Goal: Use online tool/utility

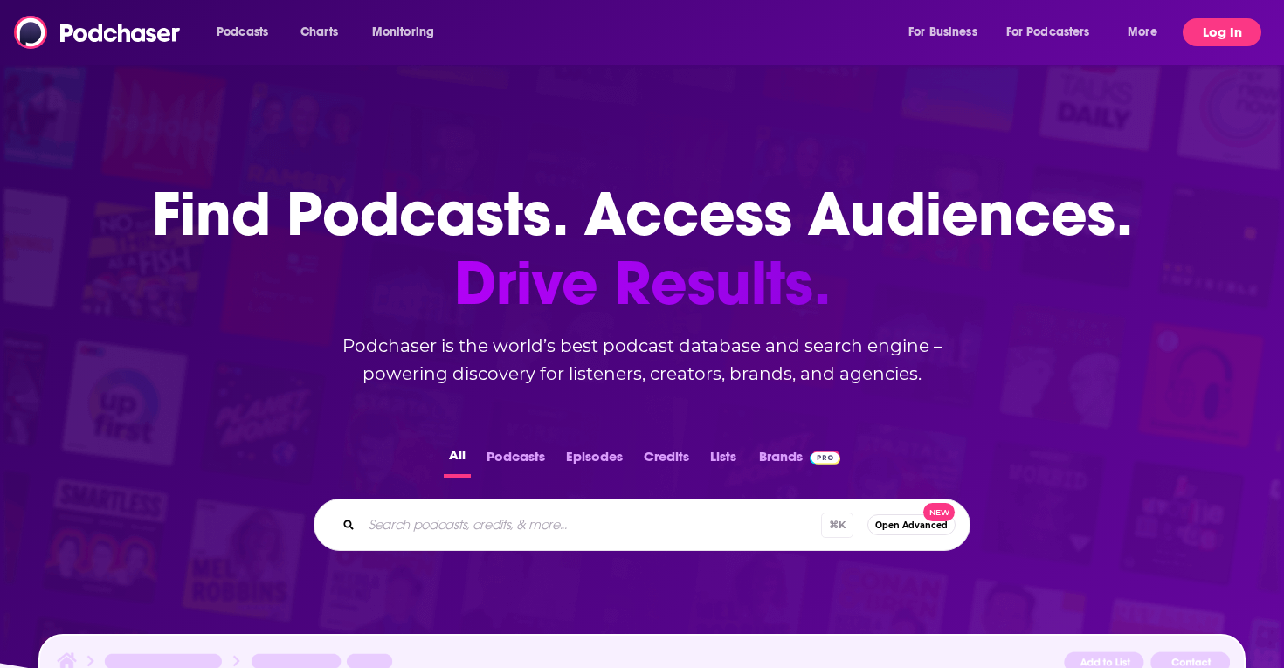
click at [1220, 24] on button "Log In" at bounding box center [1222, 32] width 79 height 28
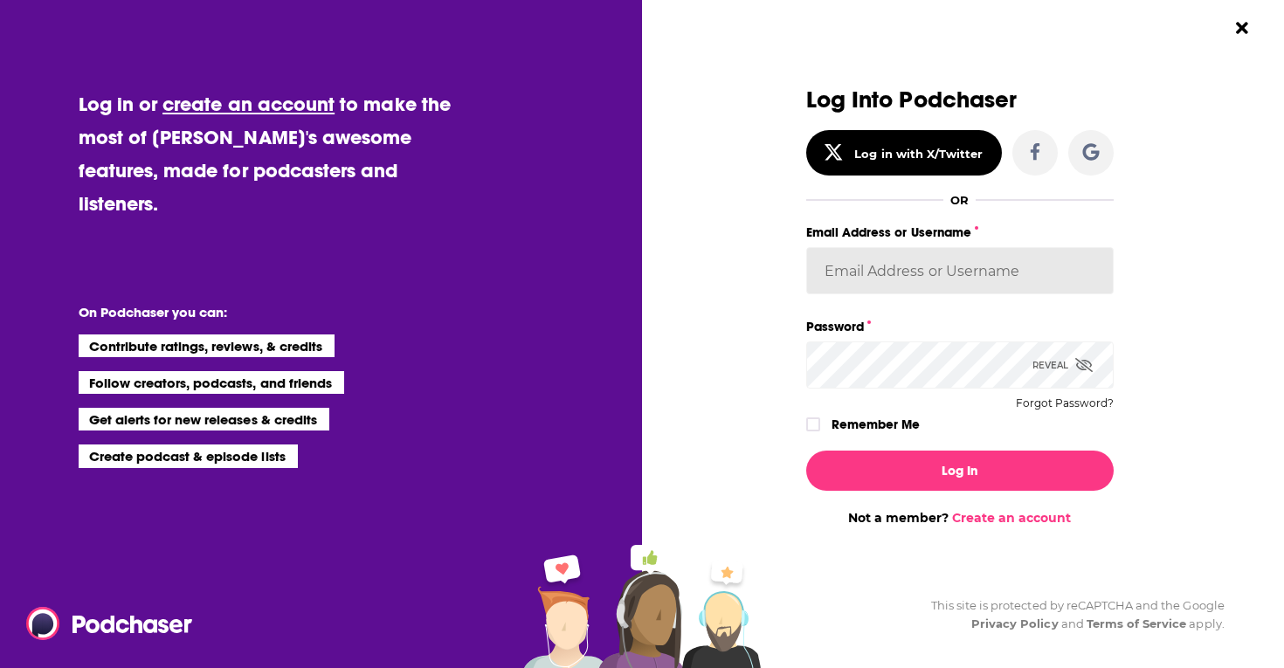
type input "sydneyk"
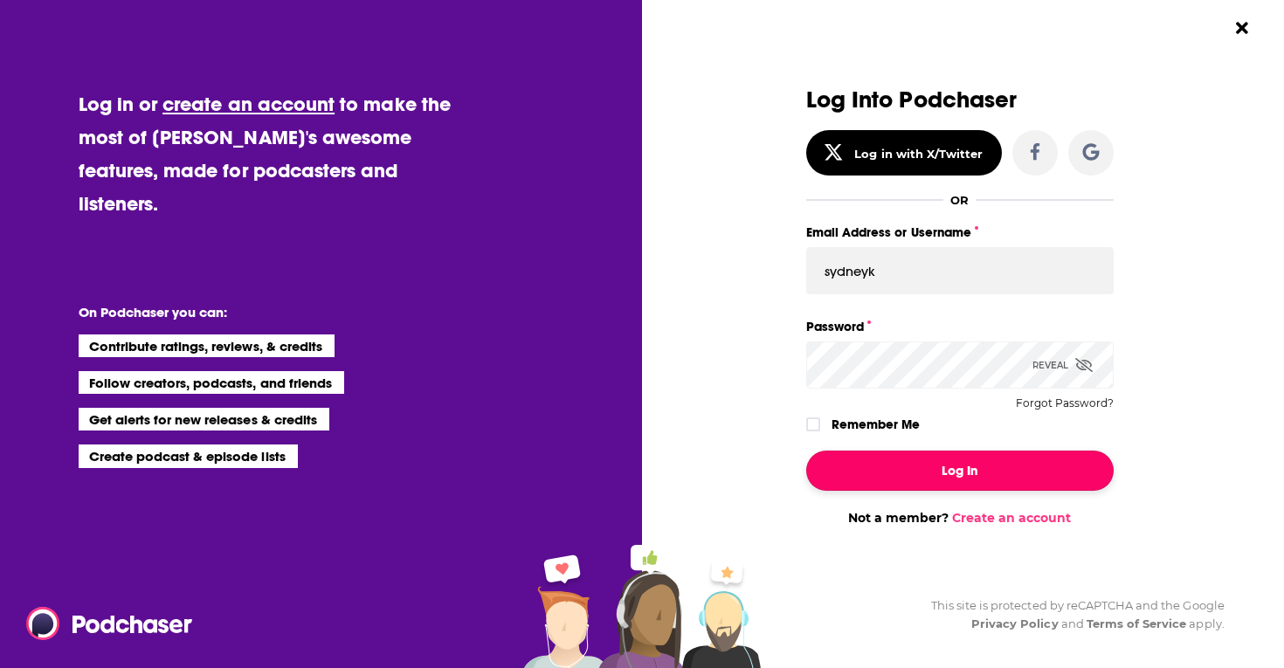
click at [964, 467] on button "Log In" at bounding box center [961, 471] width 308 height 40
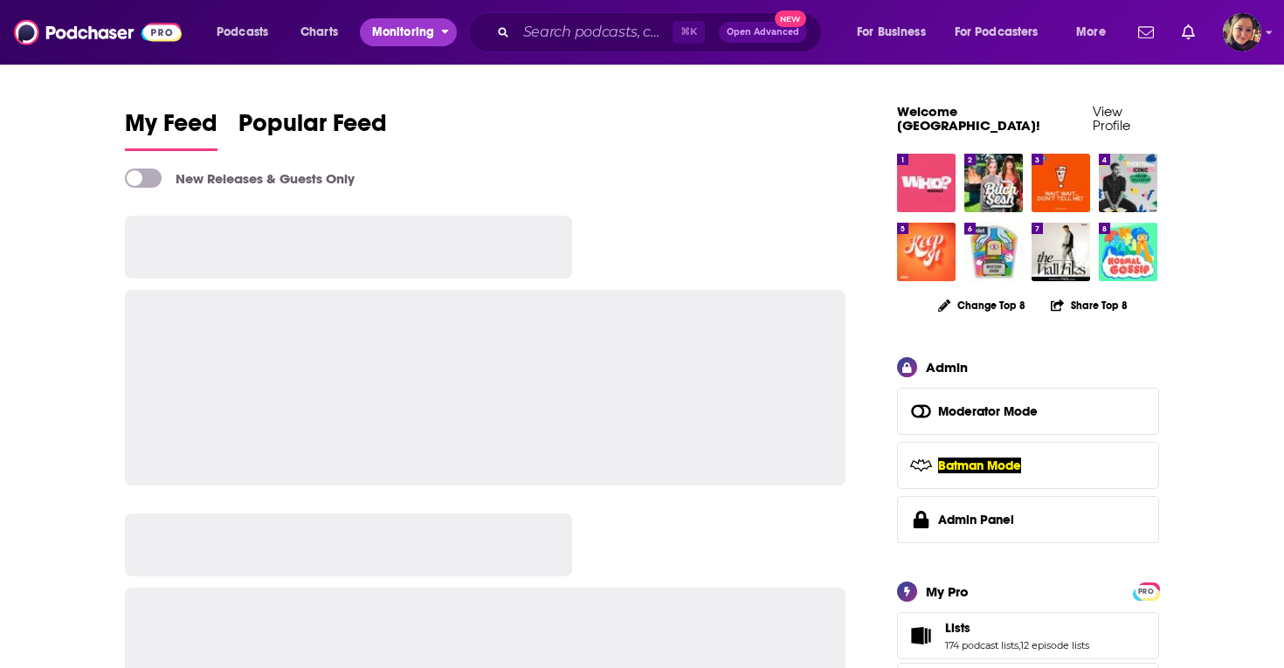
click at [412, 31] on span "Monitoring" at bounding box center [403, 32] width 62 height 24
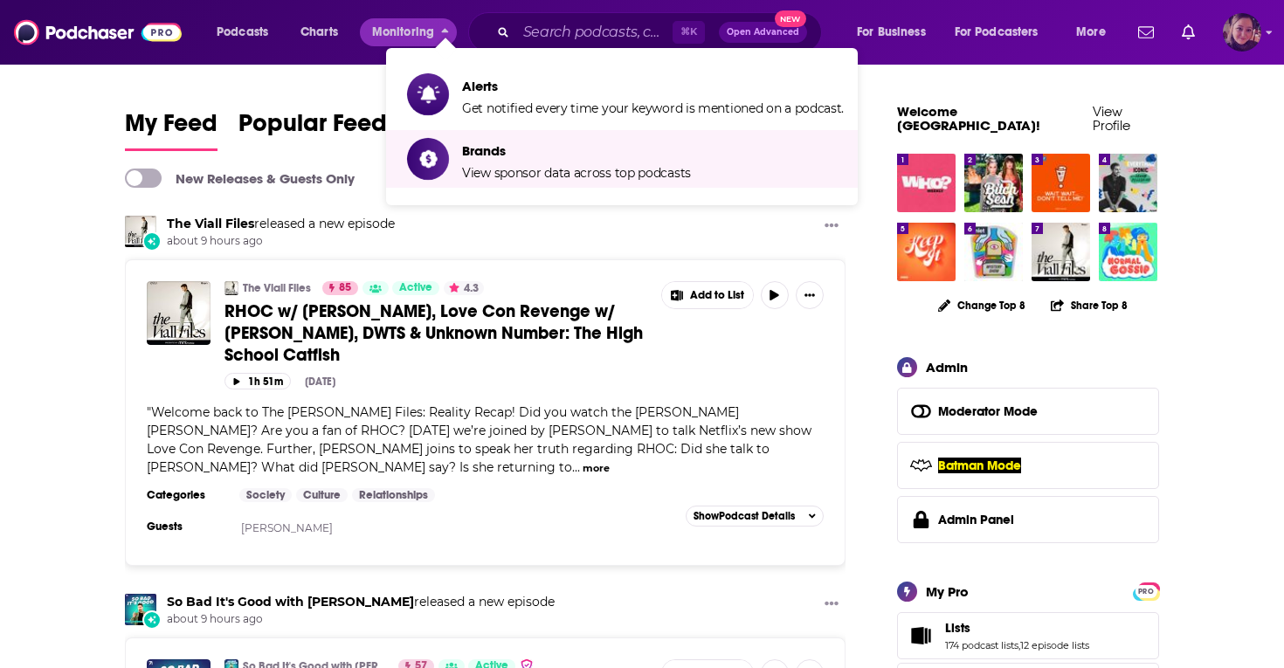
click at [1242, 32] on img "Logged in as Sydneyk" at bounding box center [1242, 32] width 38 height 38
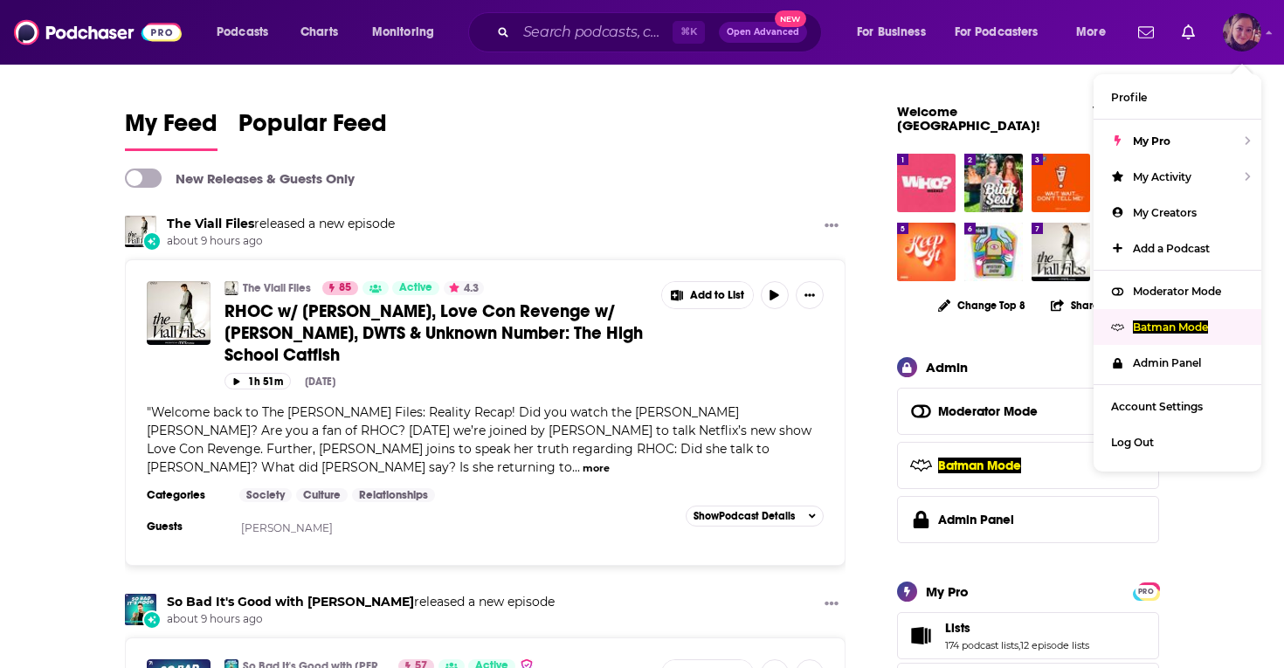
click at [1183, 334] on div "Batman Mode" at bounding box center [1178, 327] width 168 height 36
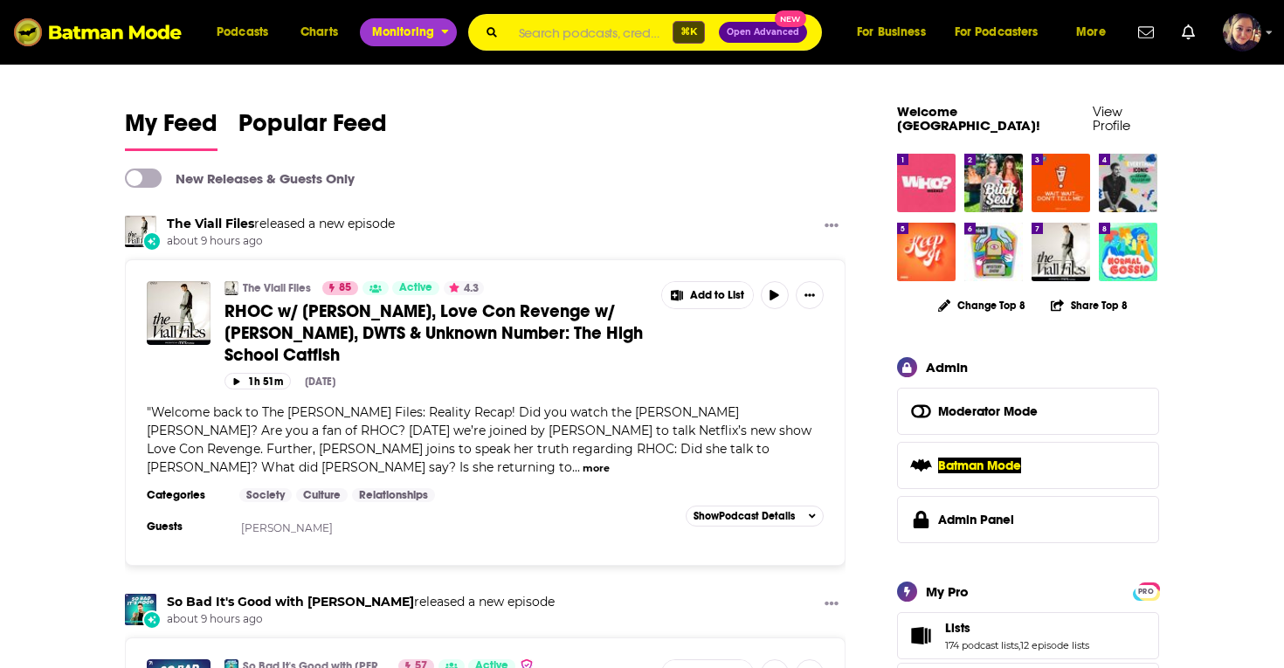
click at [401, 28] on span "Monitoring" at bounding box center [403, 32] width 62 height 24
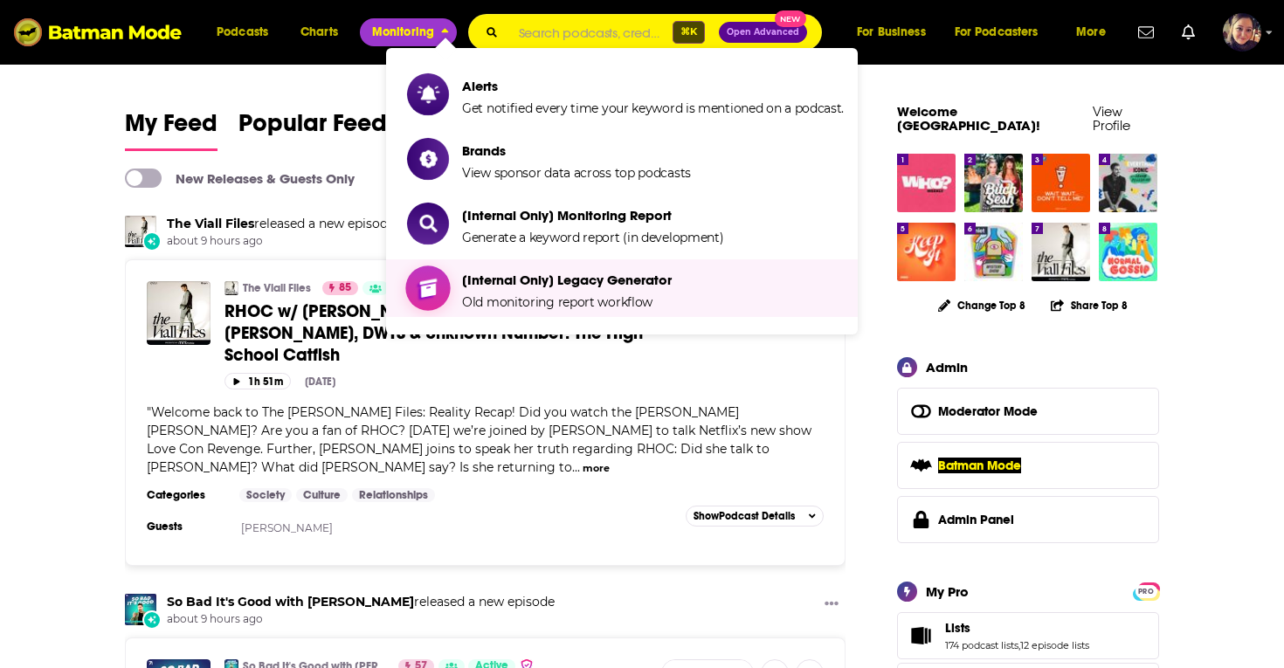
click at [509, 287] on span "[Internal Only] Legacy Generator Old monitoring report workflow" at bounding box center [567, 289] width 210 height 44
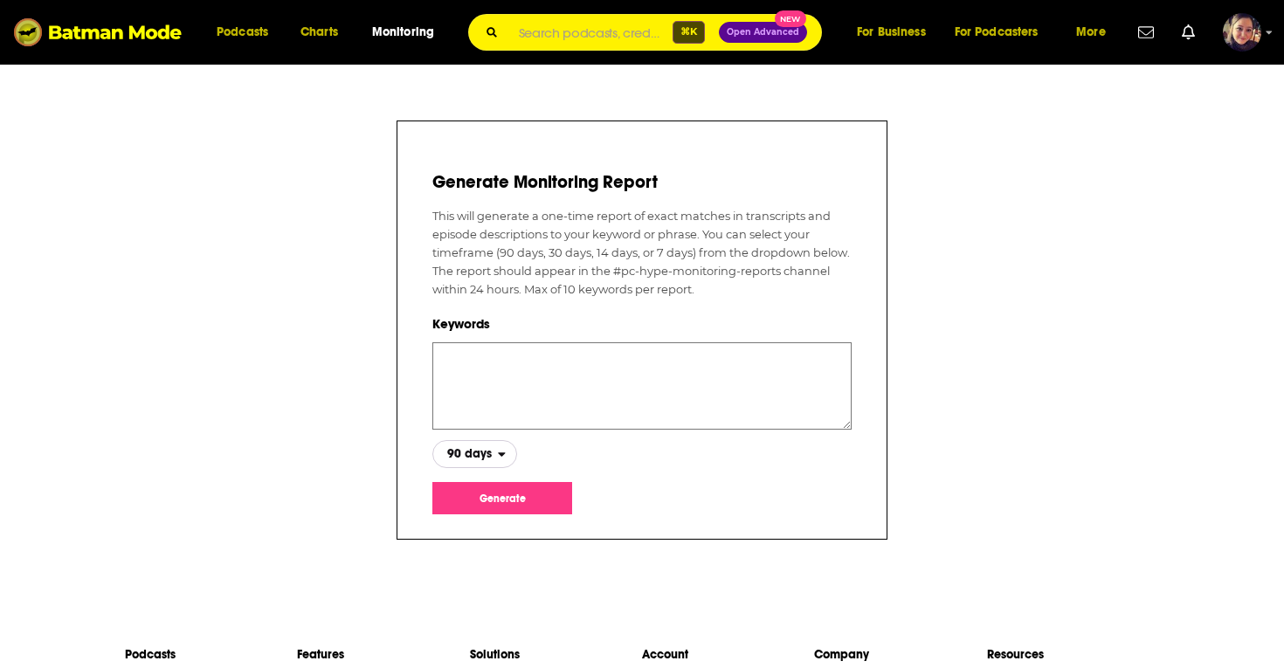
click at [468, 456] on span "90 days" at bounding box center [469, 454] width 45 height 12
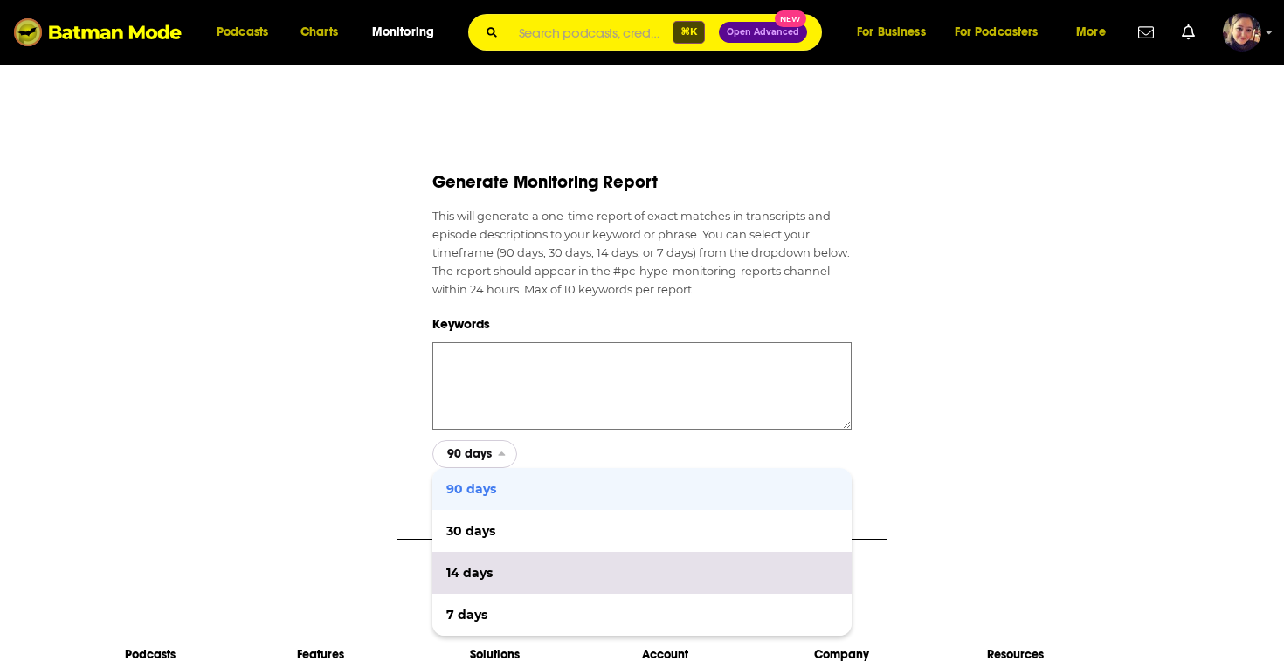
click at [473, 574] on span "14 days" at bounding box center [642, 573] width 391 height 12
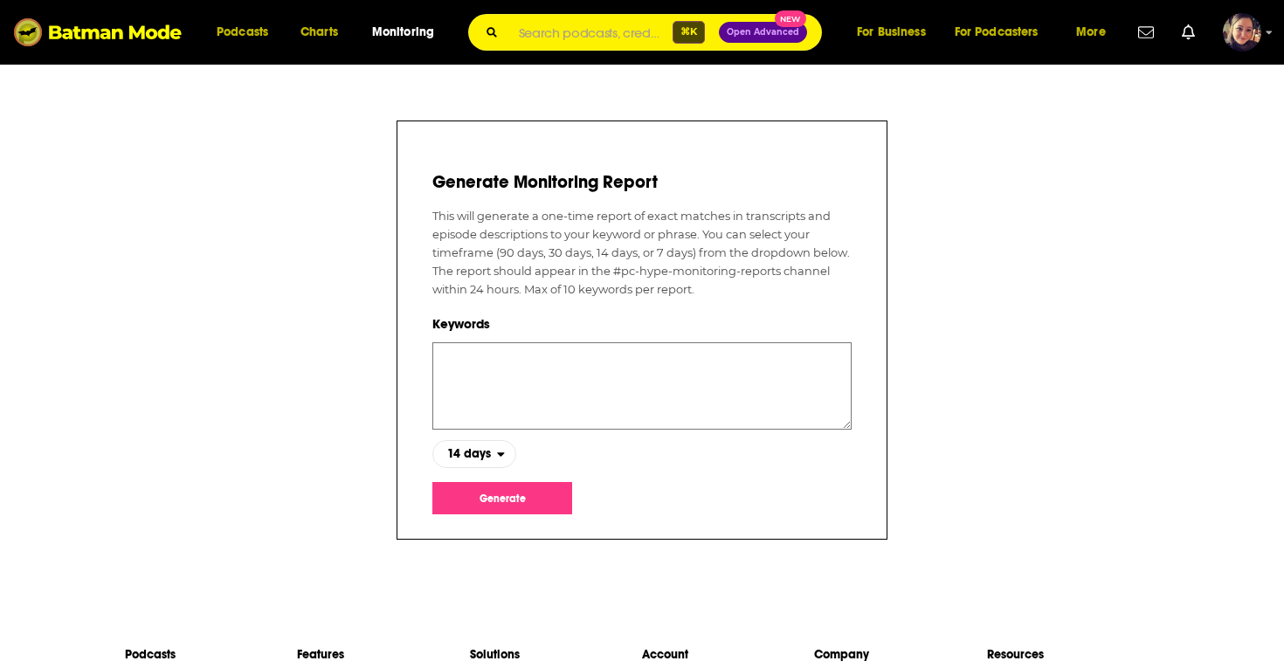
drag, startPoint x: 476, startPoint y: 354, endPoint x: 476, endPoint y: 331, distance: 22.7
click at [476, 355] on textarea at bounding box center [642, 386] width 419 height 87
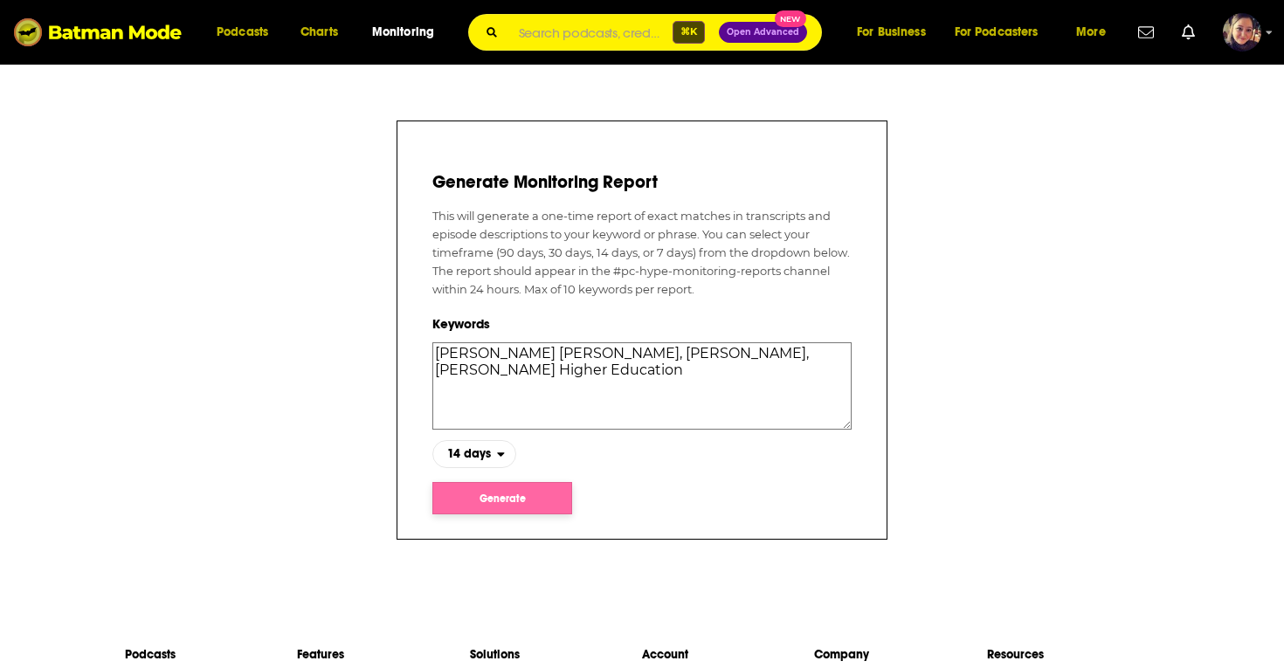
type textarea "[PERSON_NAME] [PERSON_NAME], [PERSON_NAME], [PERSON_NAME] Higher Education"
click at [502, 504] on button "Generate" at bounding box center [503, 498] width 140 height 32
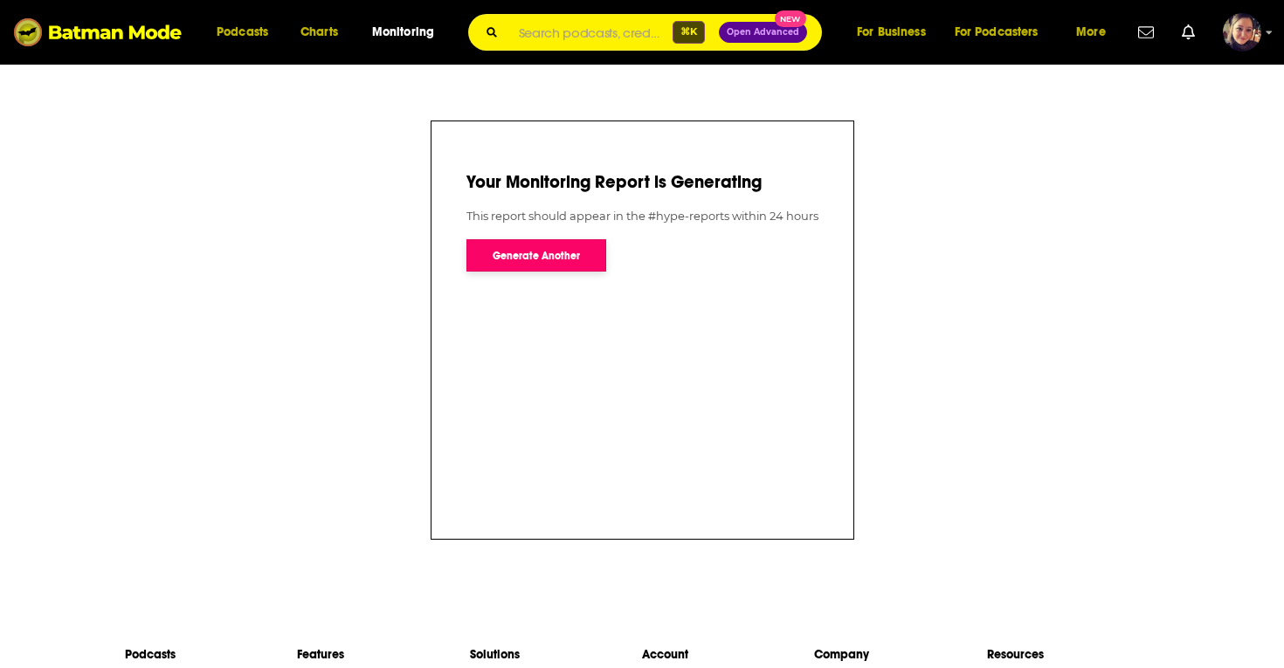
click at [521, 259] on button "Generate Another" at bounding box center [537, 255] width 140 height 32
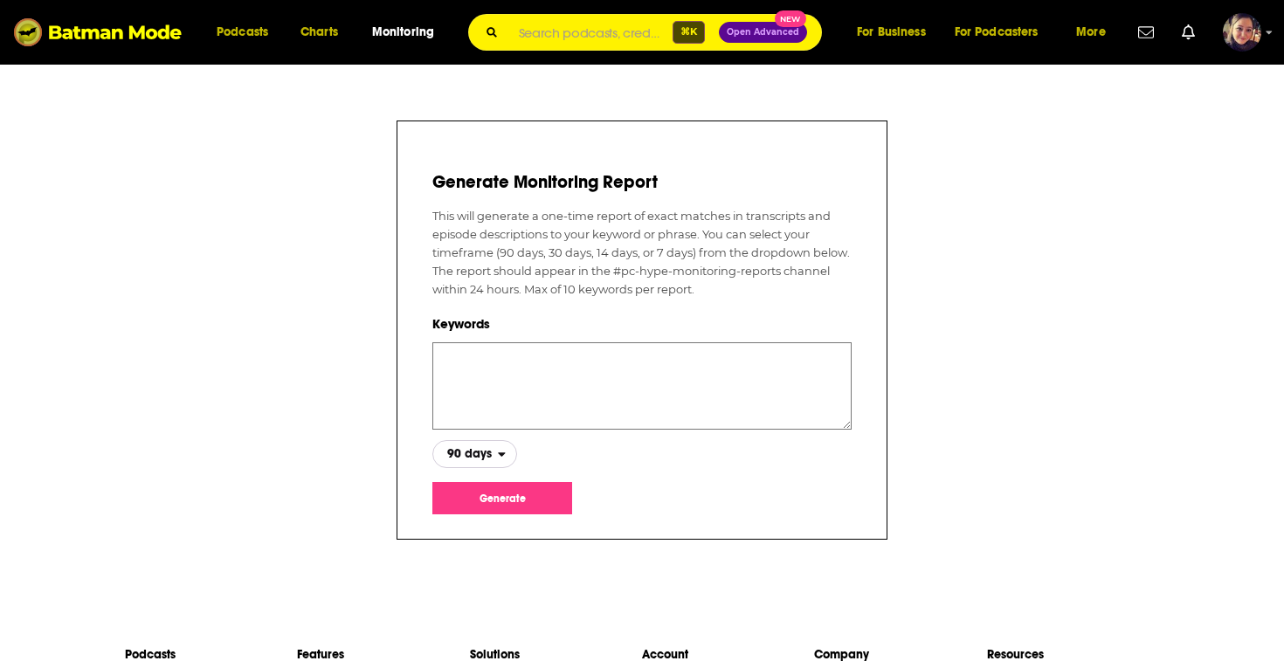
click at [488, 448] on span "90 days" at bounding box center [469, 454] width 45 height 12
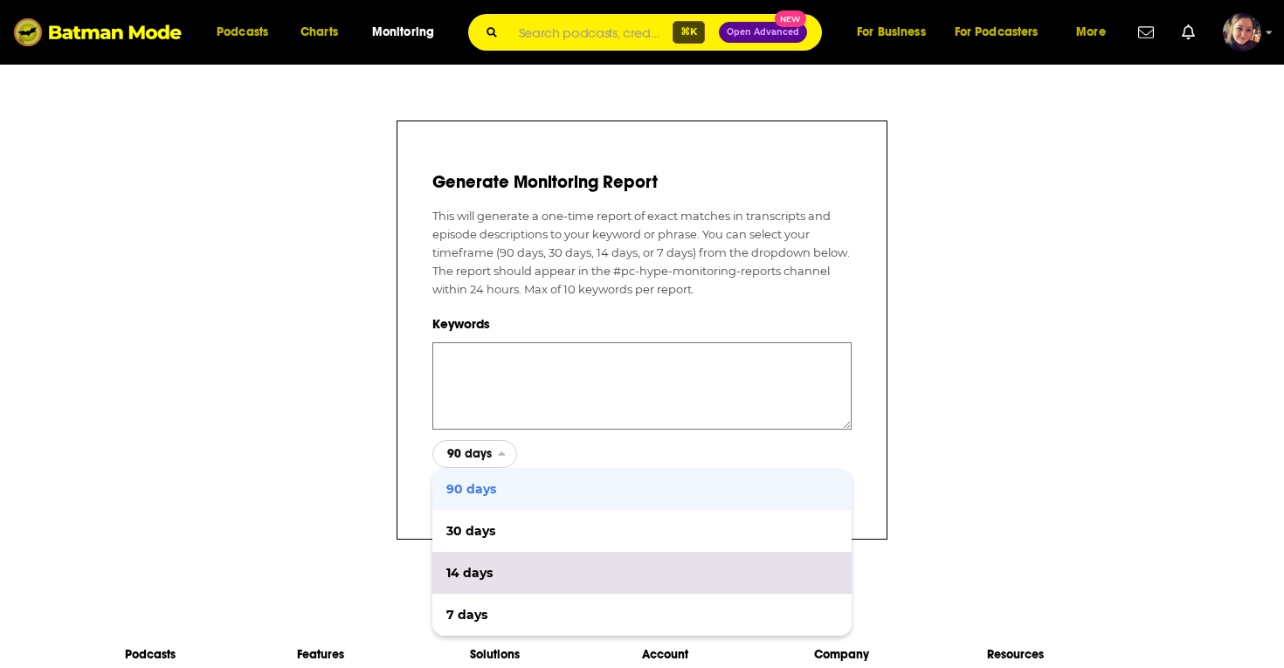
click at [485, 564] on div "14 days" at bounding box center [642, 573] width 419 height 42
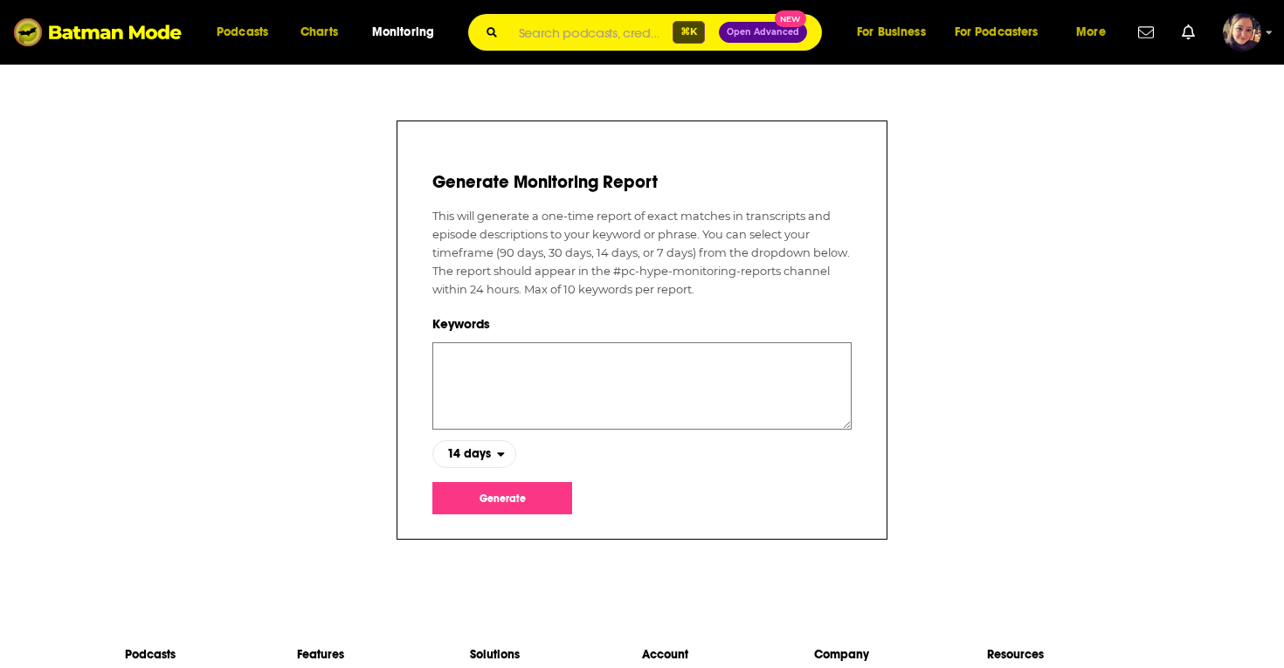
click at [486, 358] on textarea at bounding box center [642, 386] width 419 height 87
paste textarea "[PERSON_NAME]"
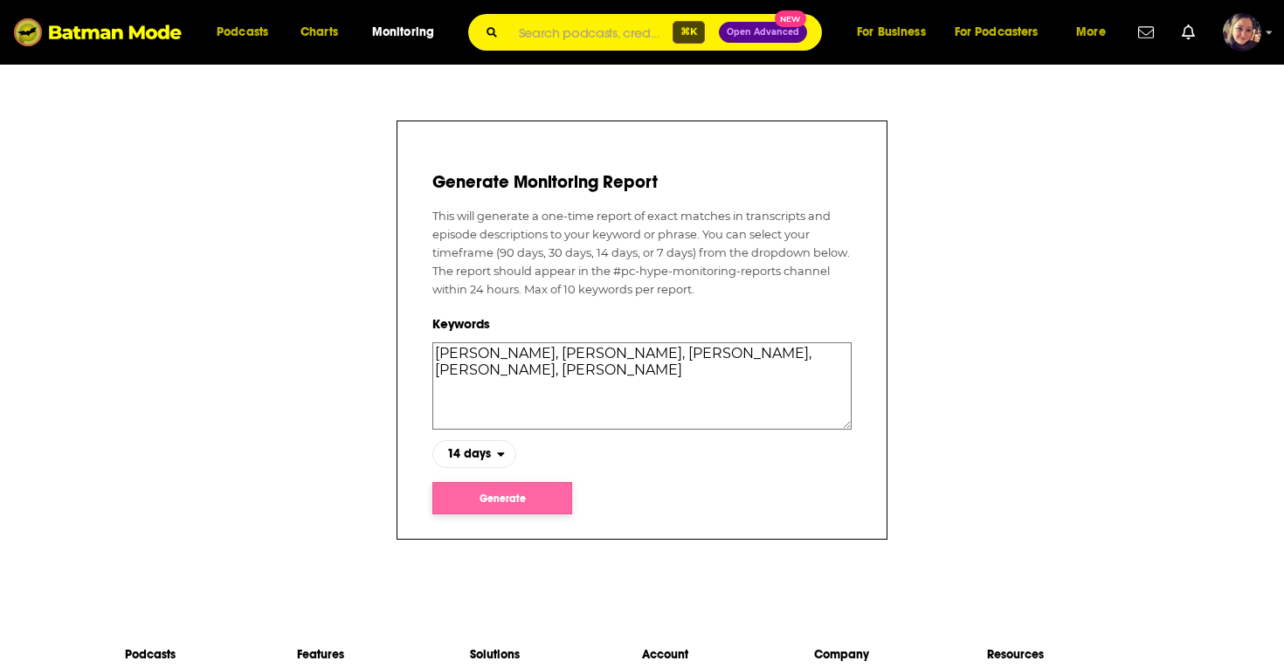
type textarea "[PERSON_NAME], [PERSON_NAME], [PERSON_NAME], [PERSON_NAME], [PERSON_NAME]"
click at [493, 501] on button "Generate" at bounding box center [503, 498] width 140 height 32
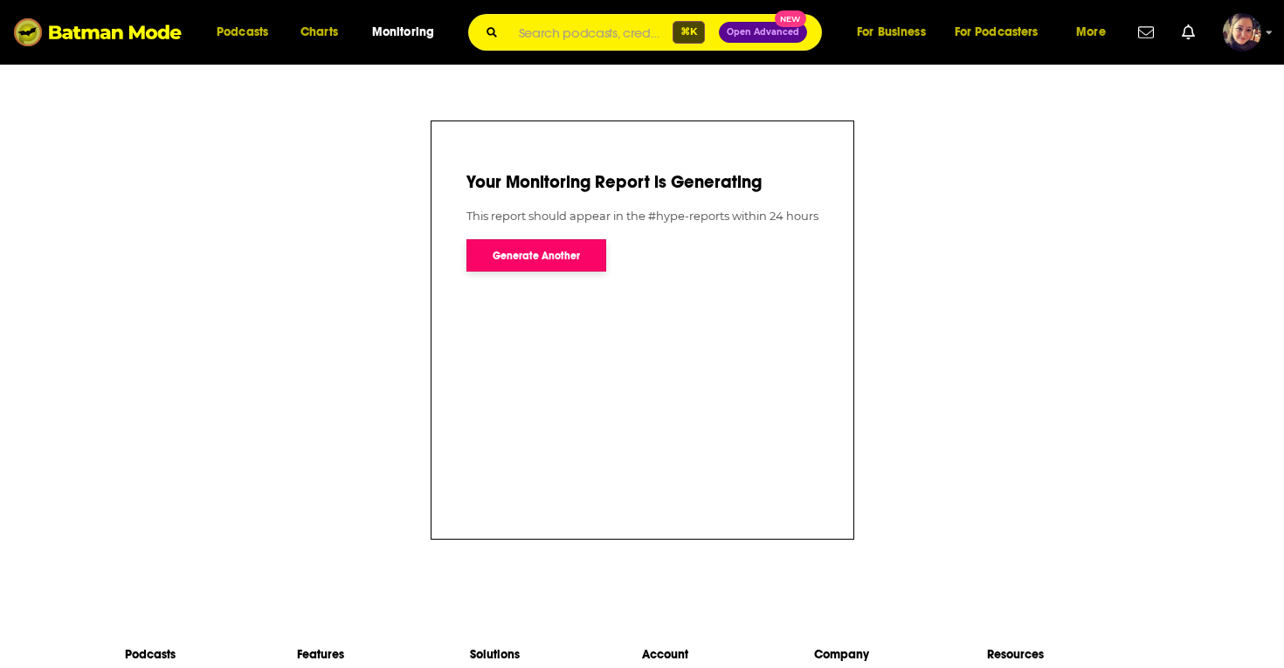
click at [533, 243] on button "Generate Another" at bounding box center [537, 255] width 140 height 32
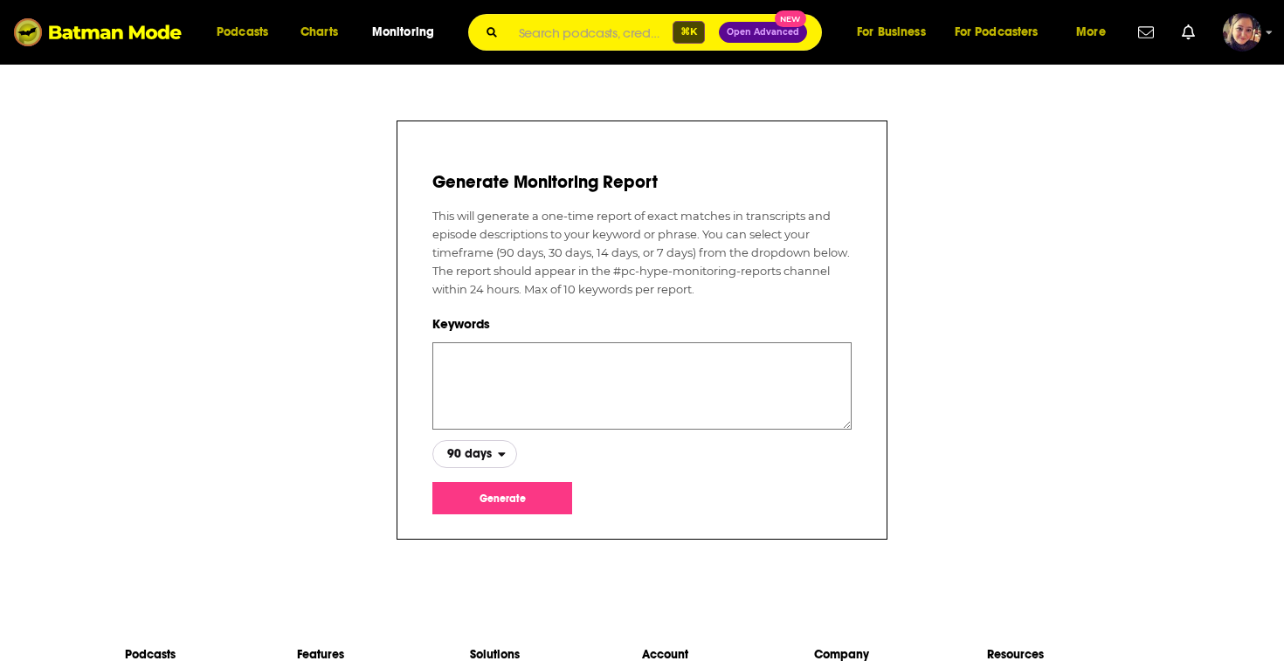
click at [466, 460] on span "90 days" at bounding box center [465, 455] width 65 height 30
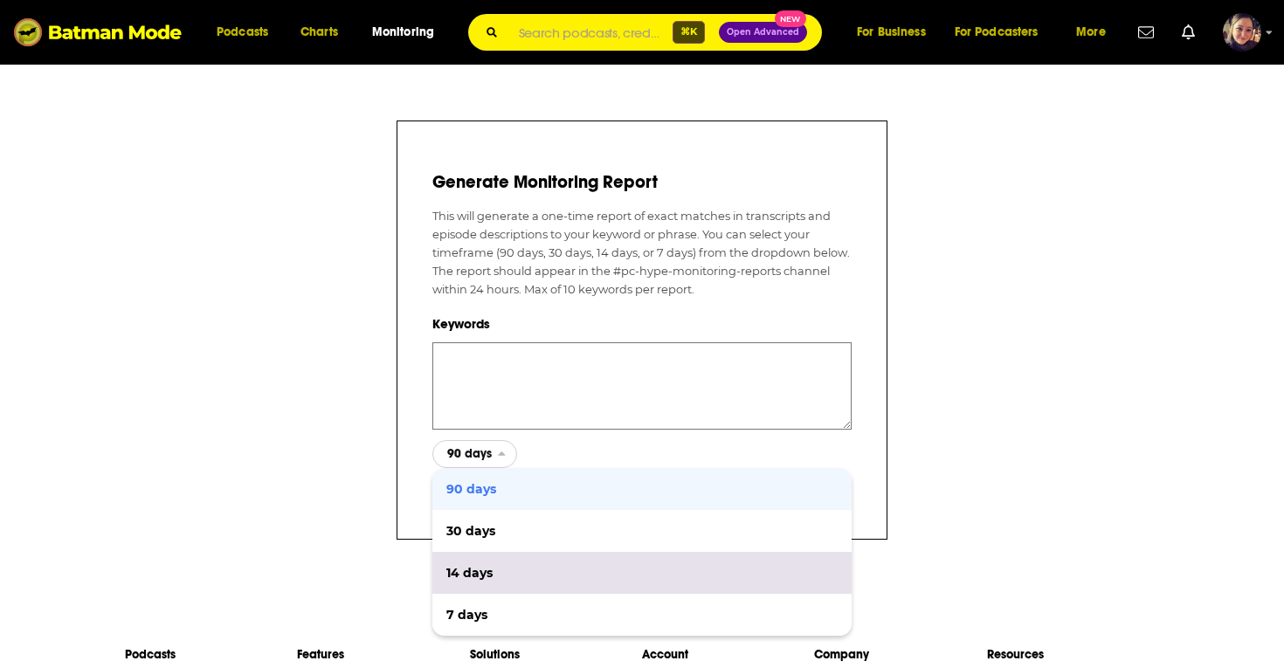
click at [470, 563] on div "14 days" at bounding box center [642, 573] width 419 height 42
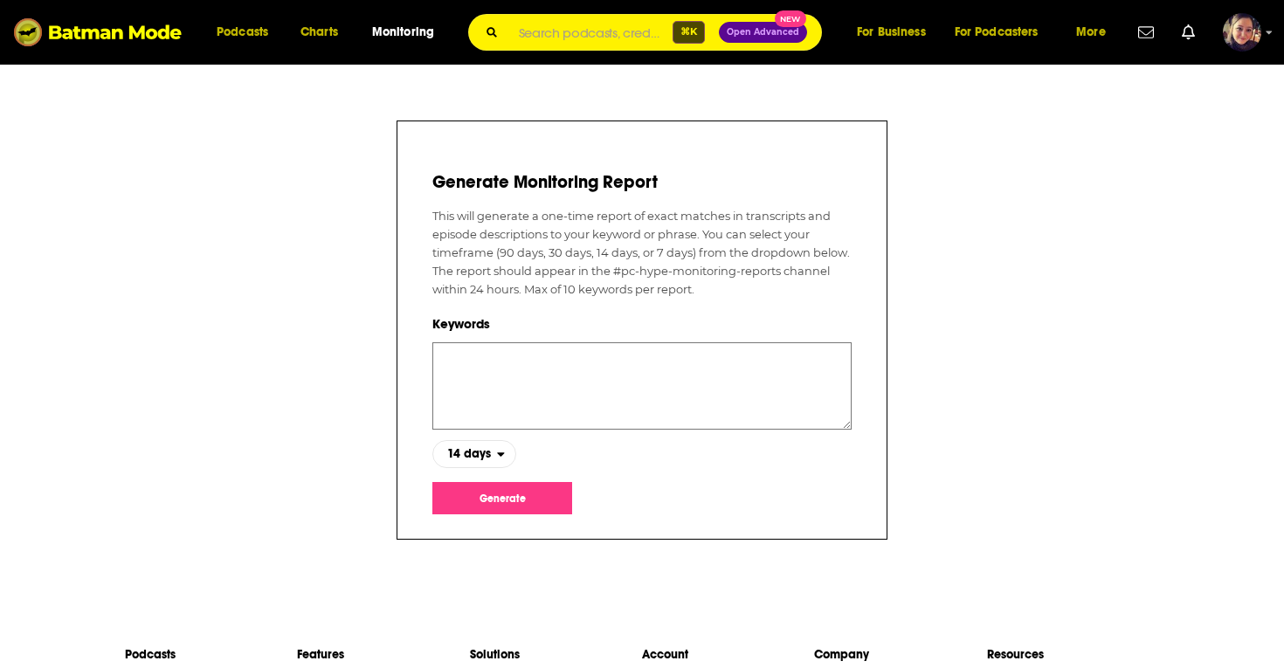
click at [471, 363] on textarea at bounding box center [642, 386] width 419 height 87
type textarea "at and t ceo, t mobile ceo, verizon ceo, comcast ceo, charter ceo"
click at [513, 488] on button "Generate" at bounding box center [503, 498] width 140 height 32
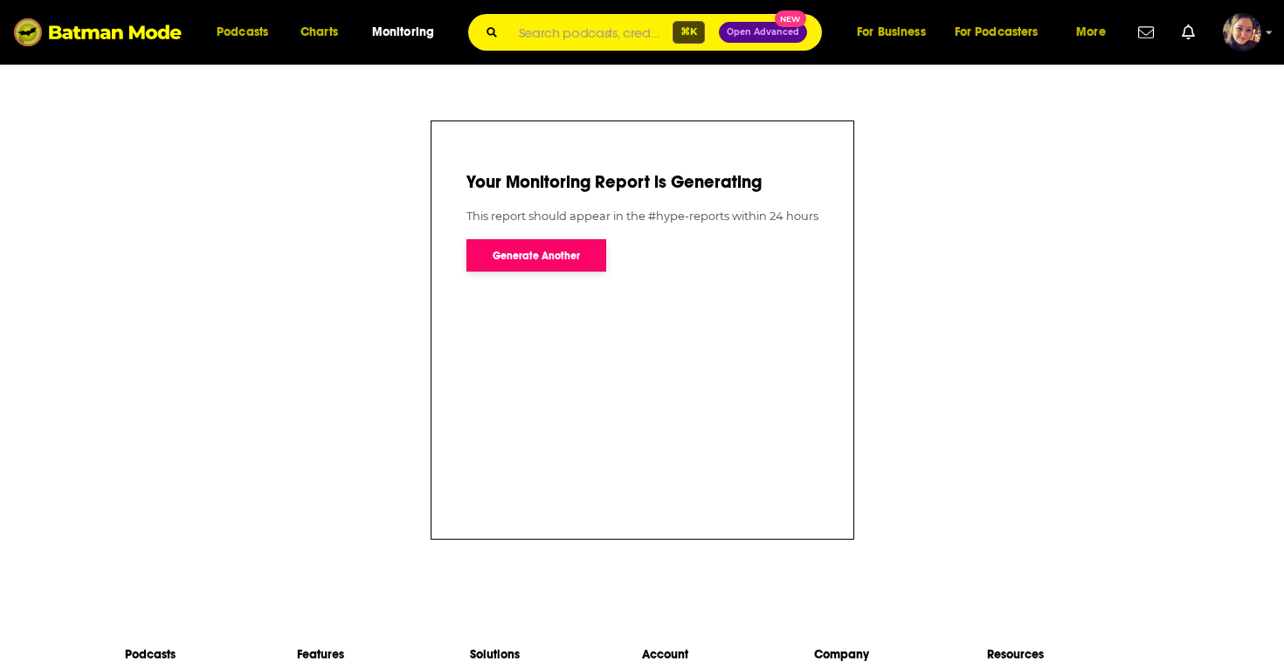
click at [534, 257] on button "Generate Another" at bounding box center [537, 255] width 140 height 32
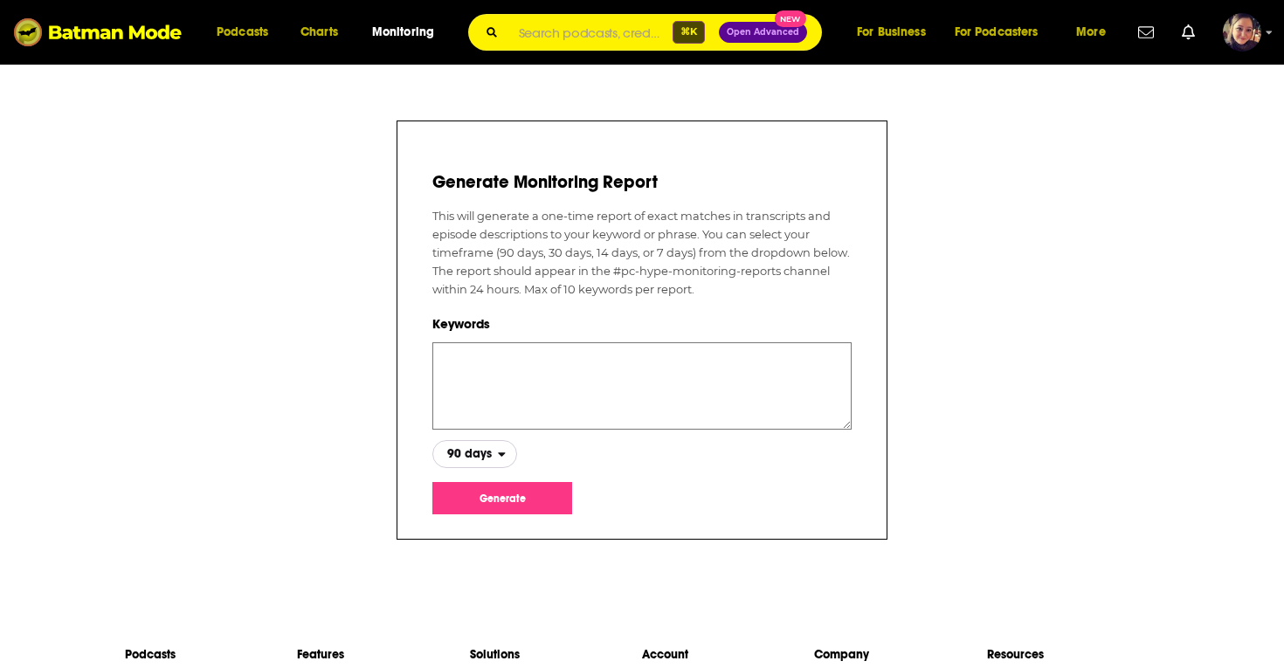
click at [482, 460] on span "90 days" at bounding box center [469, 454] width 45 height 12
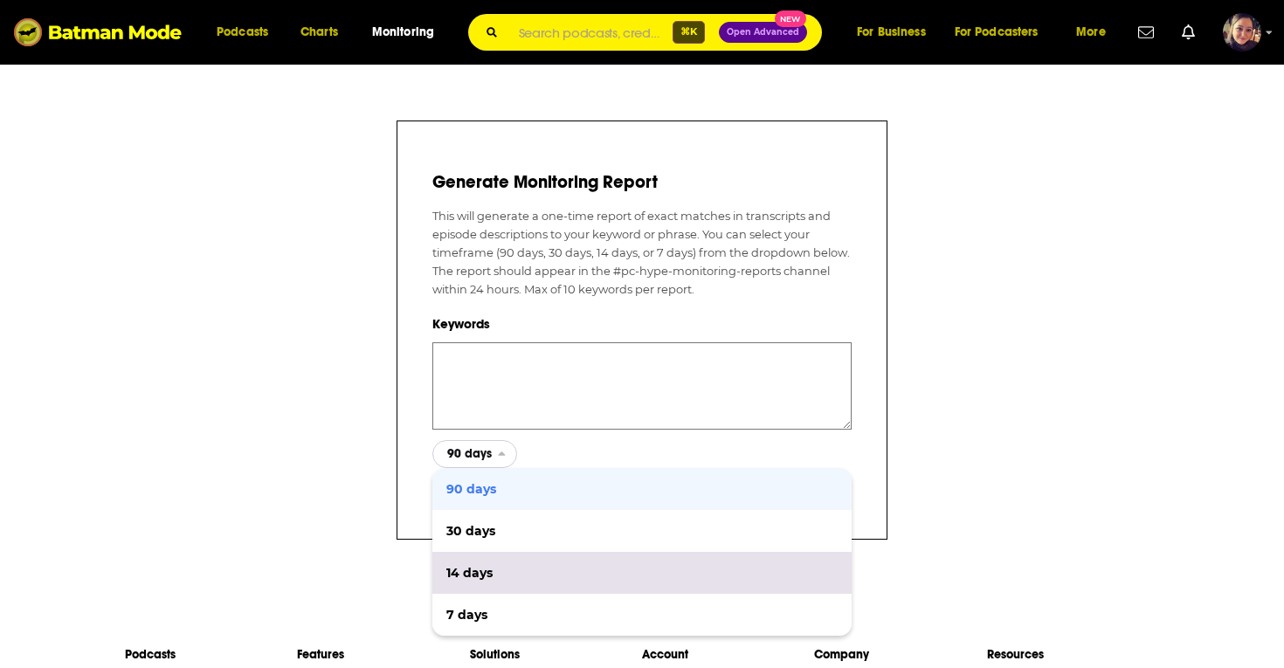
click at [479, 574] on span "14 days" at bounding box center [642, 573] width 391 height 12
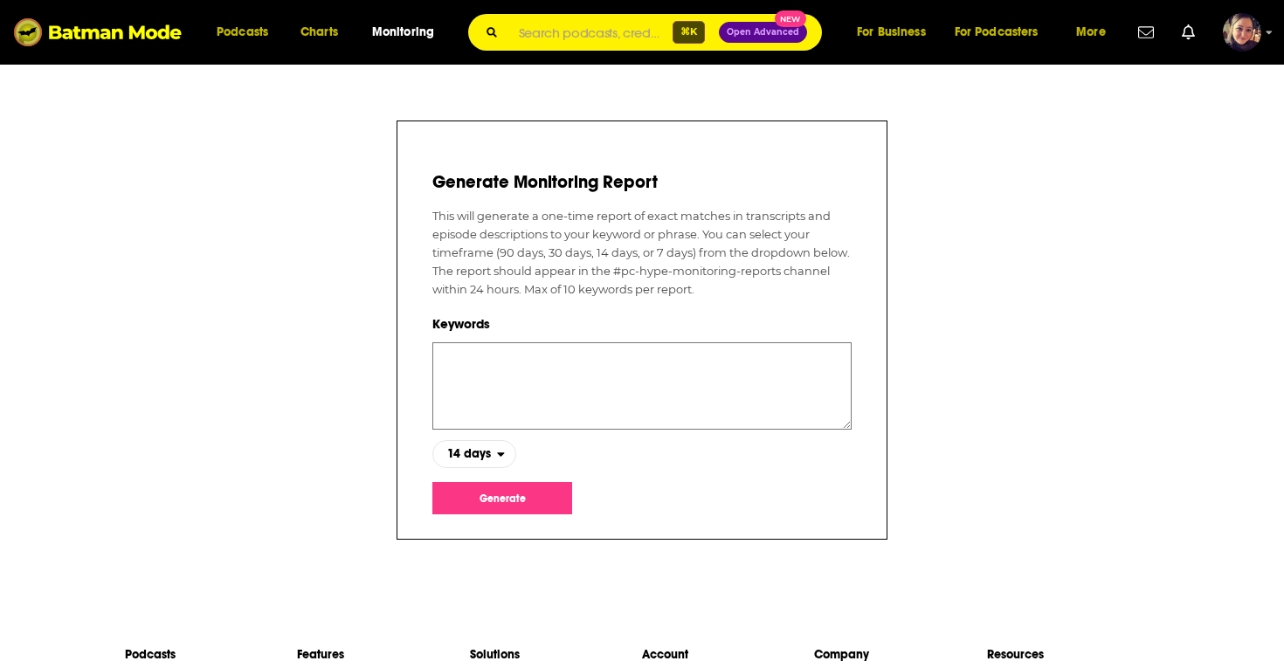
click at [480, 355] on textarea at bounding box center [642, 386] width 419 height 87
type textarea "aclu, aclu's, a c l u, a-c-l-u, american civil liberties union"
click at [504, 496] on button "Generate" at bounding box center [503, 498] width 140 height 32
